Goal: Task Accomplishment & Management: Manage account settings

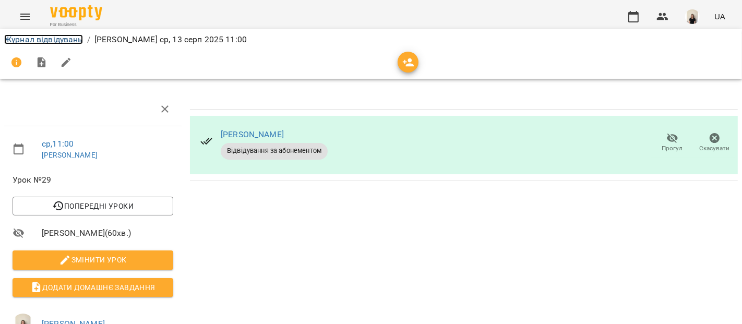
click at [68, 40] on link "Журнал відвідувань" at bounding box center [43, 39] width 79 height 10
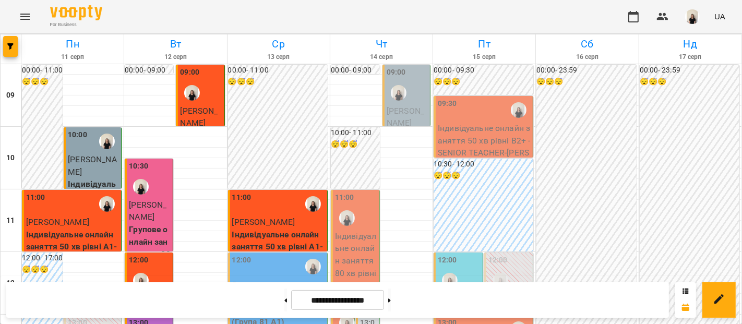
scroll to position [80, 0]
click at [272, 291] on p "Групове онлайн заняття по 80 хв рівні А1-В1 (Група 81 A1)" at bounding box center [278, 309] width 93 height 37
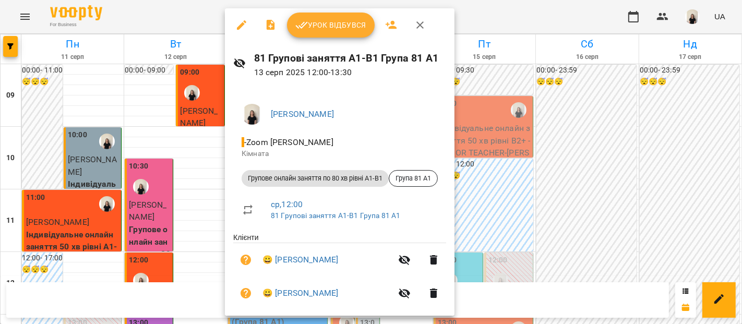
click at [350, 29] on span "Урок відбувся" at bounding box center [330, 25] width 71 height 13
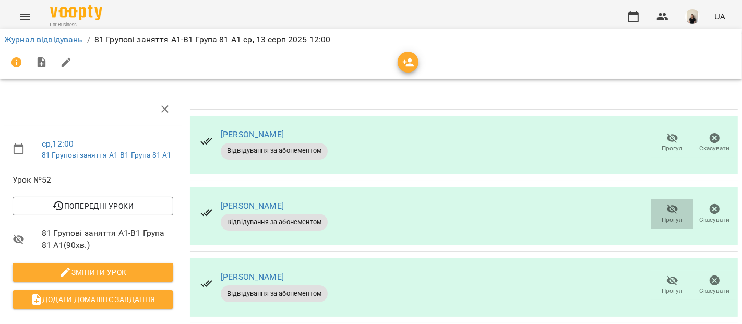
click at [667, 210] on icon "button" at bounding box center [672, 209] width 11 height 10
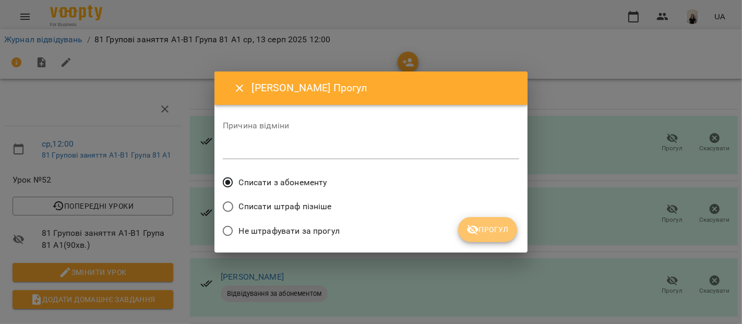
click at [488, 228] on span "Прогул" at bounding box center [487, 229] width 42 height 13
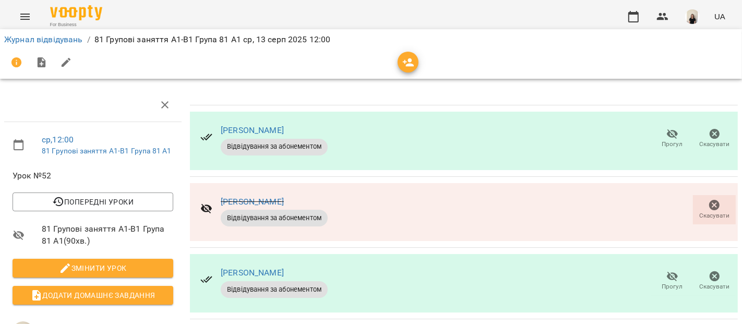
scroll to position [165, 0]
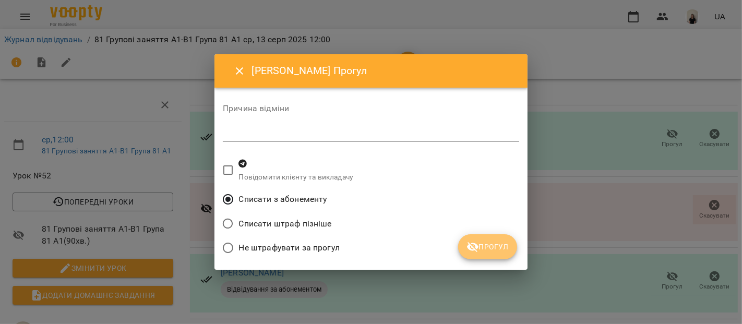
click at [483, 247] on span "Прогул" at bounding box center [487, 246] width 42 height 13
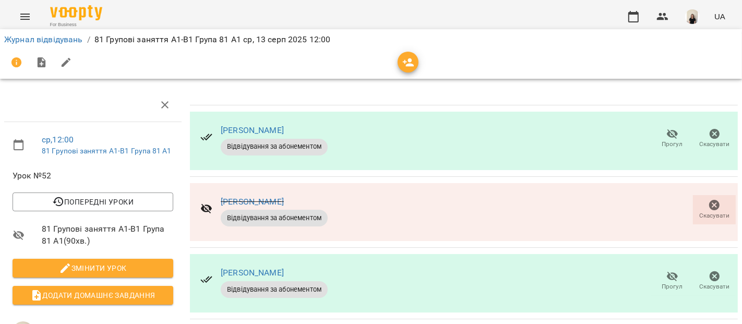
scroll to position [0, 0]
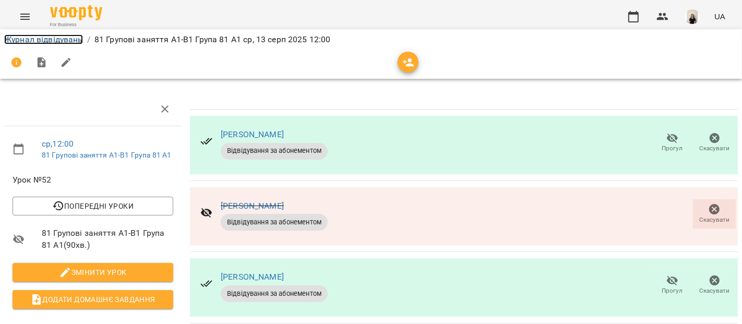
click at [70, 42] on link "Журнал відвідувань" at bounding box center [43, 39] width 79 height 10
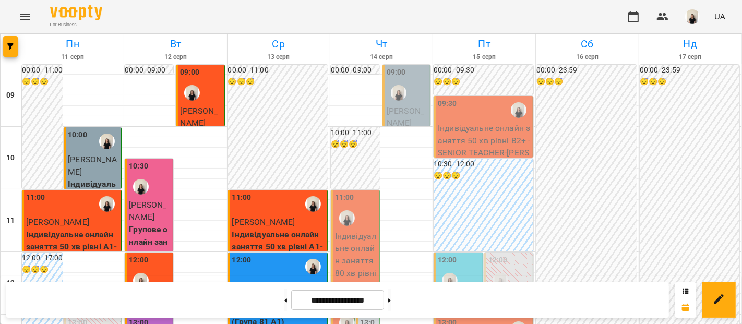
scroll to position [195, 0]
